Goal: Navigation & Orientation: Find specific page/section

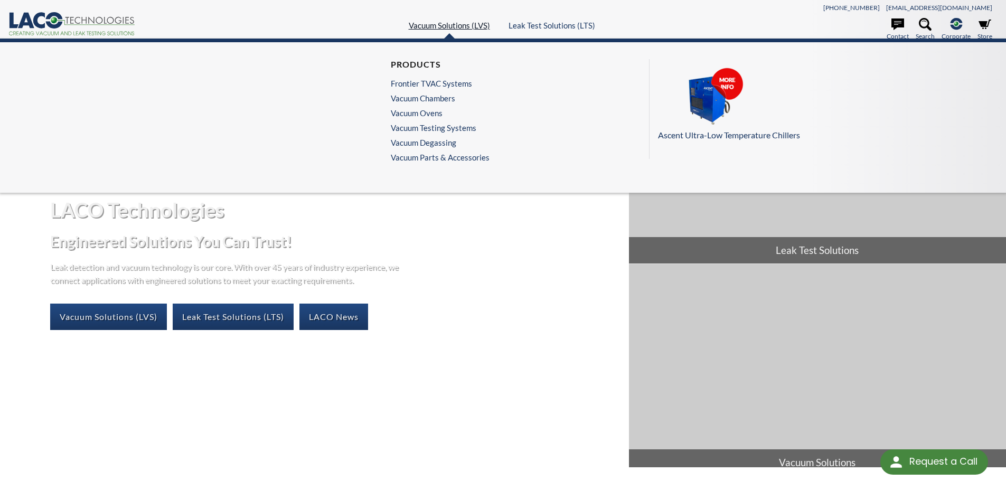
click at [469, 24] on link "Vacuum Solutions (LVS)" at bounding box center [449, 26] width 81 height 10
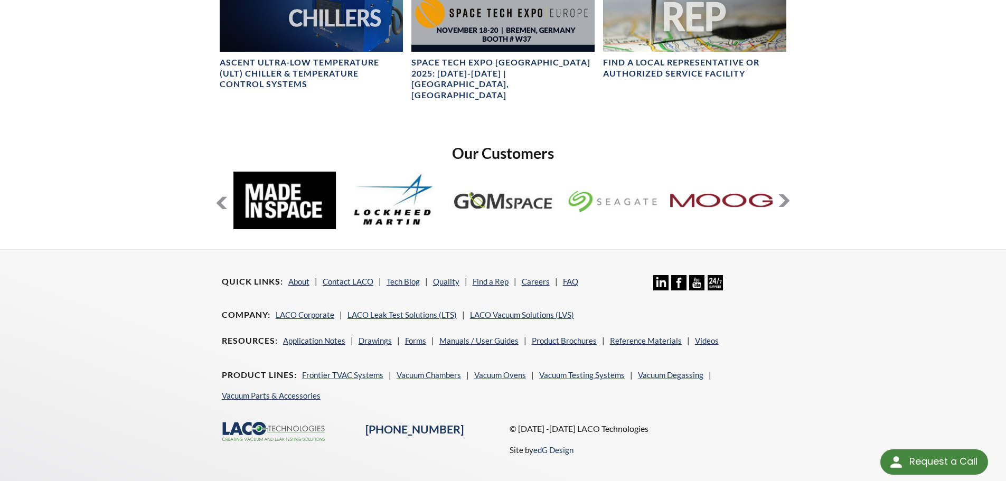
scroll to position [819, 0]
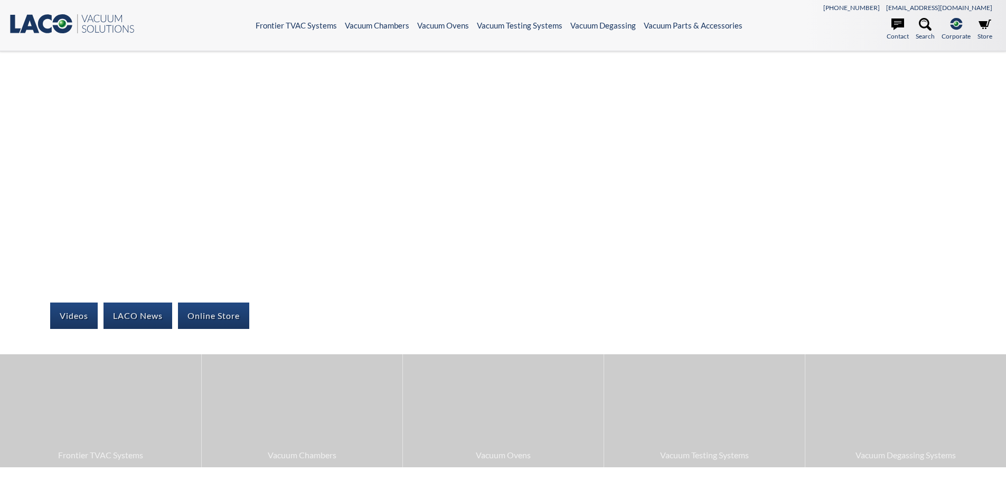
select select "Language Translate Widget"
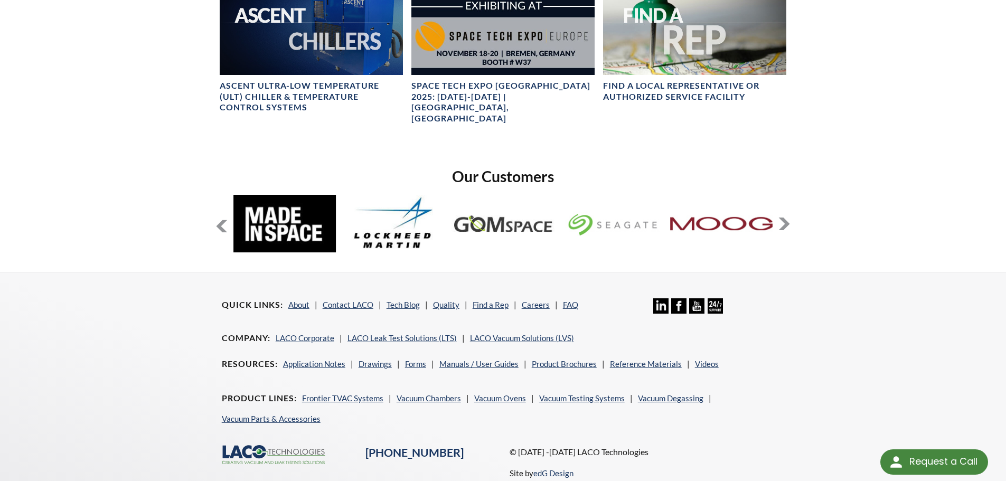
scroll to position [792, 0]
